Goal: Task Accomplishment & Management: Use online tool/utility

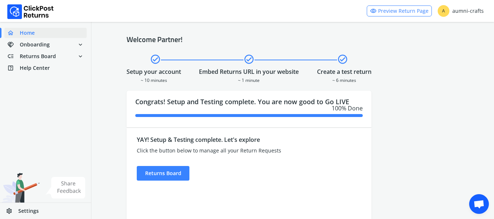
click at [168, 182] on div "YAY! Setup & Testing complete. Let's explore Click the button below to manage a…" at bounding box center [219, 198] width 184 height 141
click at [168, 180] on div "Returns Board" at bounding box center [163, 173] width 53 height 15
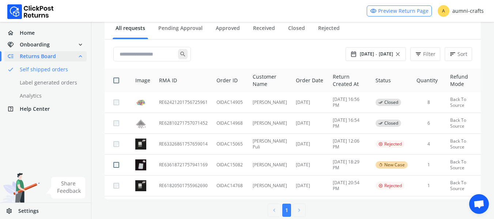
scroll to position [81, 0]
click at [171, 163] on td "RE63618721757941169" at bounding box center [183, 164] width 57 height 21
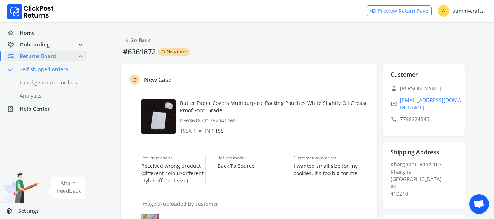
click at [129, 42] on span "chevron_left" at bounding box center [127, 40] width 7 height 10
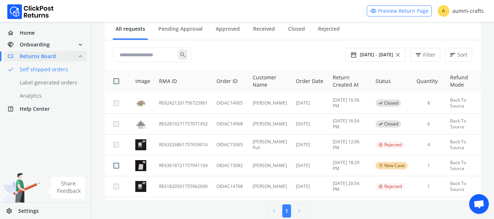
scroll to position [91, 0]
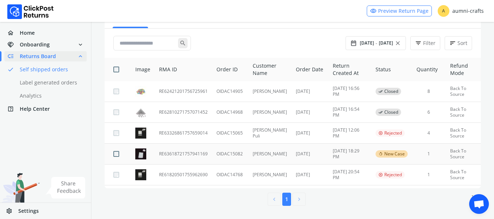
click at [229, 154] on td "OIDAC15082" at bounding box center [230, 154] width 36 height 21
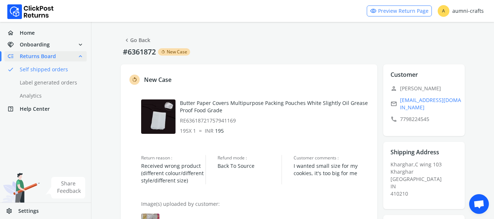
scroll to position [121, 0]
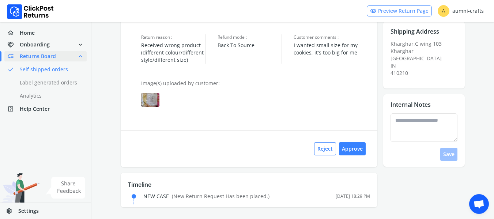
click at [369, 152] on div "Reject Approve" at bounding box center [249, 148] width 257 height 37
click at [359, 149] on button "Approve" at bounding box center [352, 148] width 27 height 13
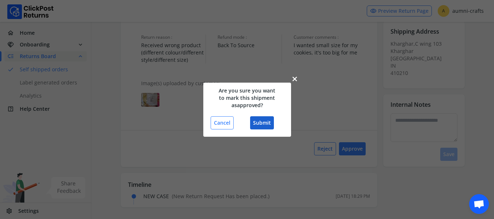
click at [258, 118] on button "Submit" at bounding box center [262, 122] width 24 height 13
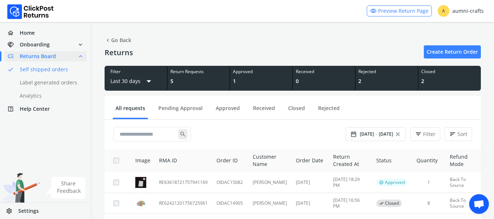
scroll to position [26, 0]
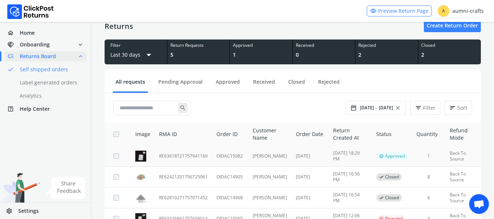
click at [170, 153] on td "RE63618721757941169" at bounding box center [183, 156] width 57 height 21
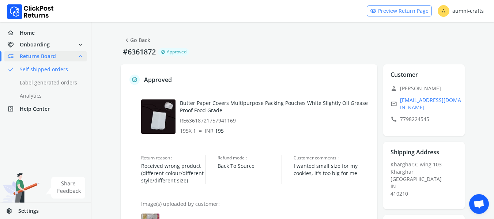
click at [129, 50] on p "#6361872" at bounding box center [139, 52] width 37 height 10
copy p "6361872"
